Goal: Find contact information: Find contact information

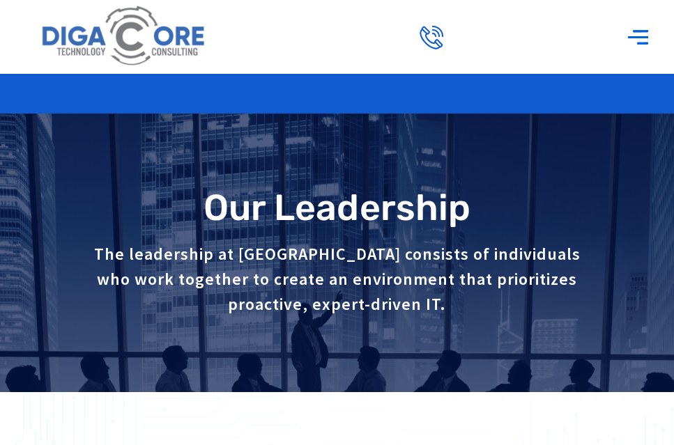
scroll to position [43, 0]
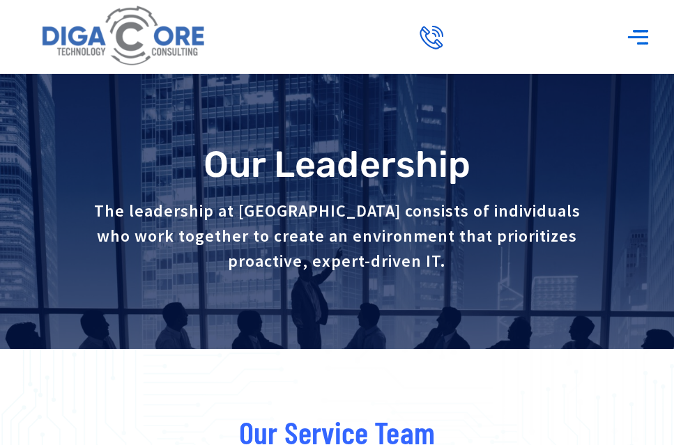
click at [673, 24] on html "Digacore is excited to be the Official Acronis delivery partner of the Yankees …" at bounding box center [337, 179] width 674 height 445
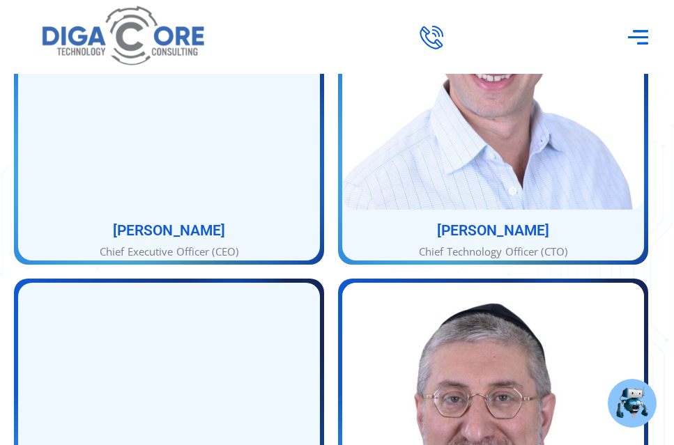
scroll to position [816, 0]
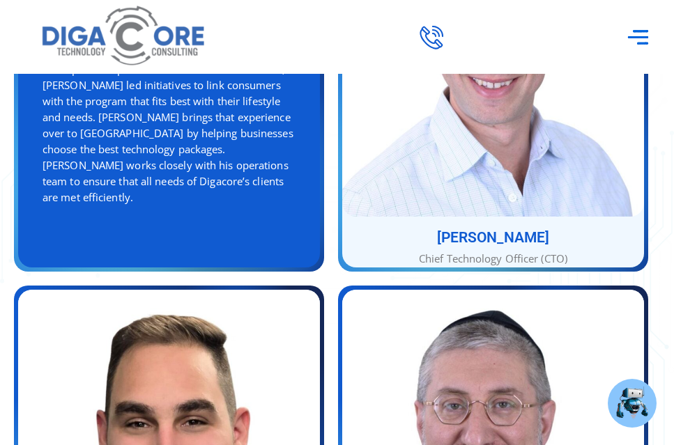
click at [214, 185] on div "As the CEO of Digacore , Abe is responsible for running all business aspects of…" at bounding box center [168, 93] width 253 height 224
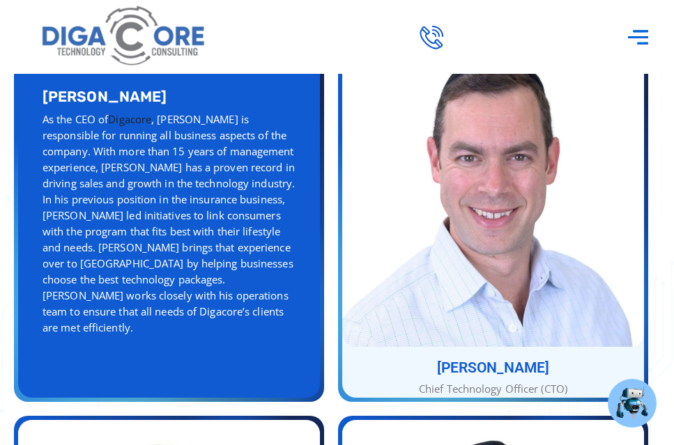
scroll to position [635, 0]
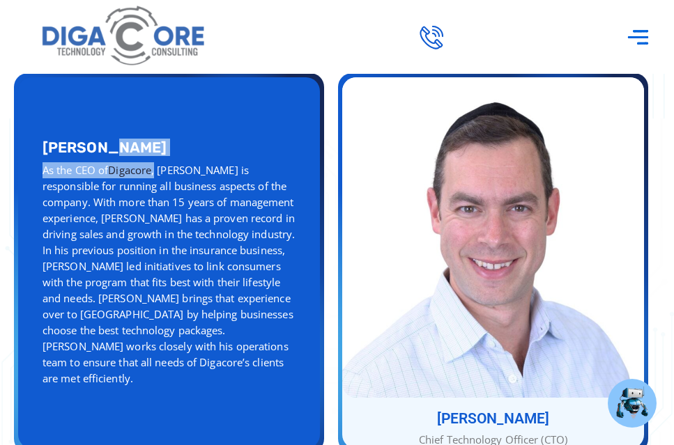
drag, startPoint x: 35, startPoint y: 152, endPoint x: 158, endPoint y: 184, distance: 127.4
click at [158, 184] on div "Abe Kramer As the CEO of Digacore , Abe is responsible for running all business…" at bounding box center [169, 262] width 302 height 371
copy div "Abe Kramer As the CEO of Digacore ,"
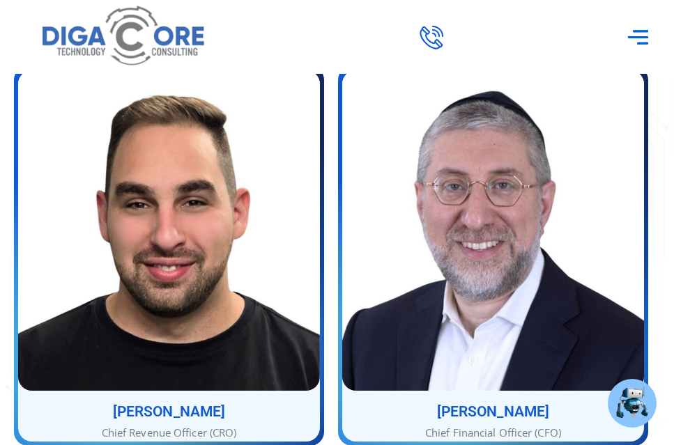
scroll to position [1020, 0]
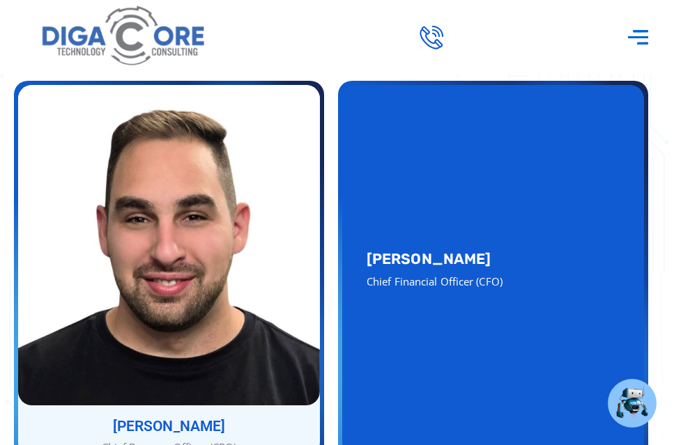
drag, startPoint x: 361, startPoint y: 252, endPoint x: 510, endPoint y: 282, distance: 152.0
click at [510, 282] on div "Shimon Lax Chief Financial Officer (CFO)" at bounding box center [493, 270] width 302 height 371
copy div "Shimon Lax Chief Financial Officer (CFO)"
